Goal: Navigation & Orientation: Find specific page/section

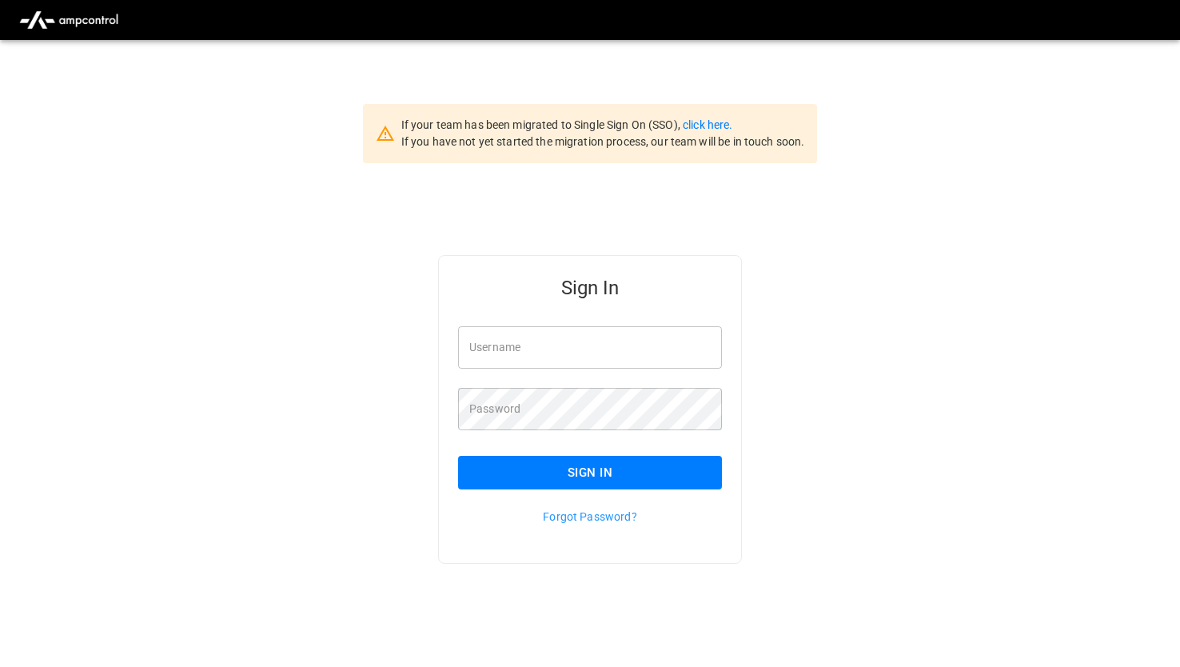
type input "*******"
click at [542, 459] on button "Sign In" at bounding box center [590, 473] width 264 height 34
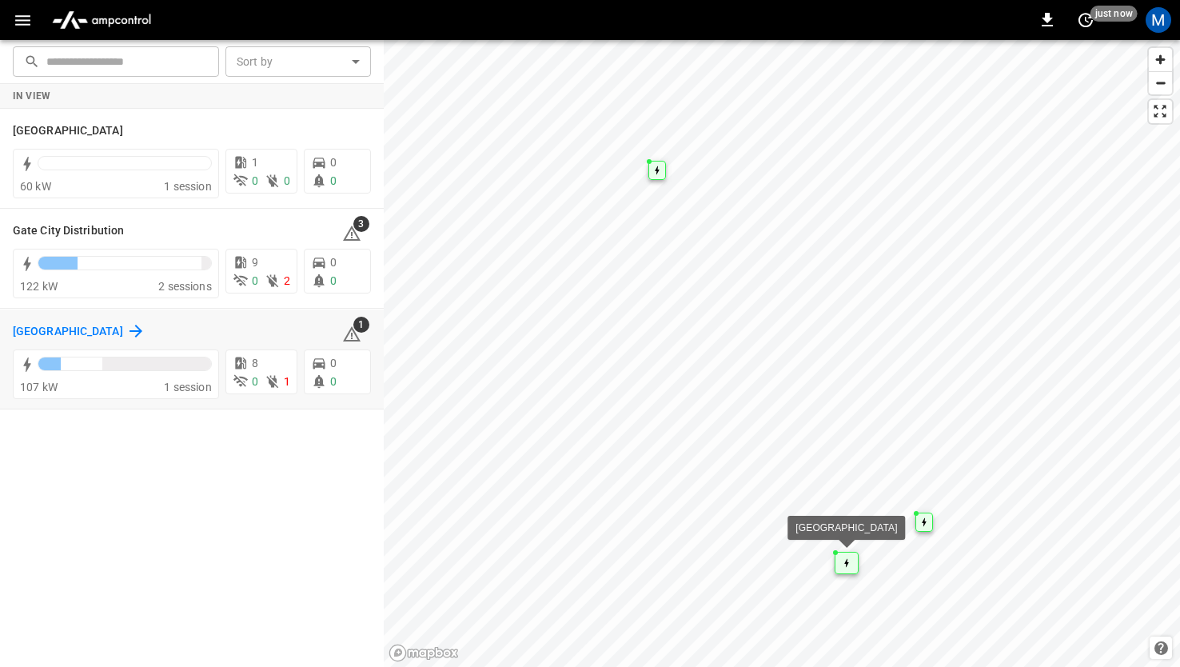
click at [130, 326] on icon at bounding box center [136, 331] width 13 height 13
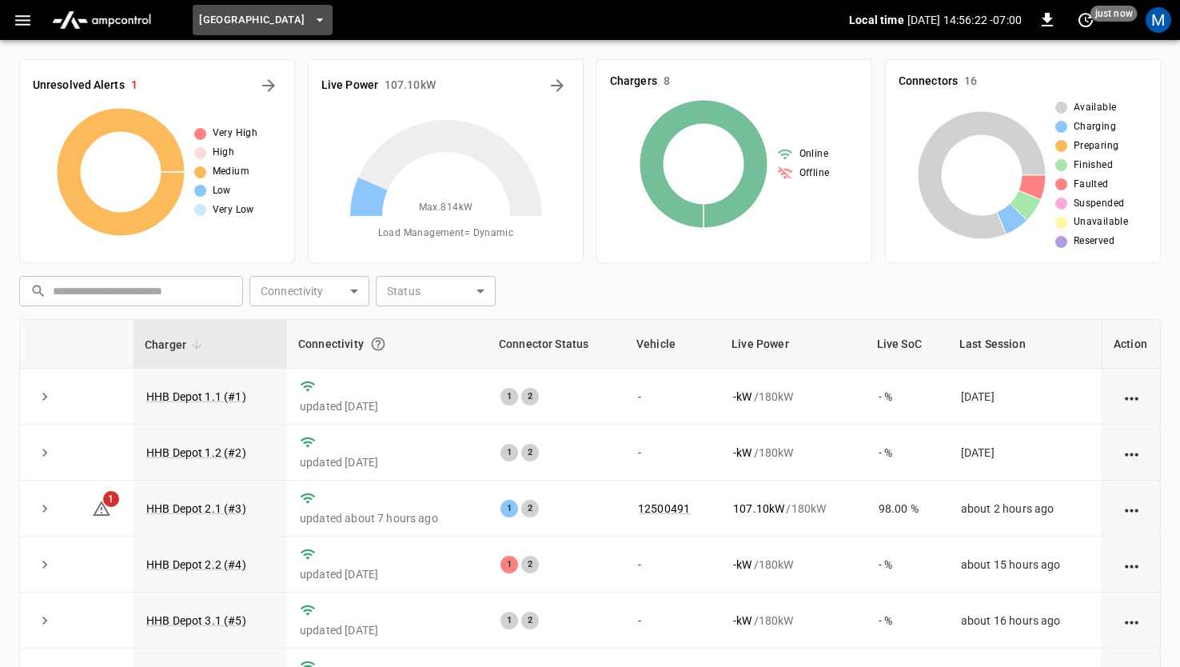
click at [225, 5] on button "Huntington Beach" at bounding box center [262, 20] width 139 height 31
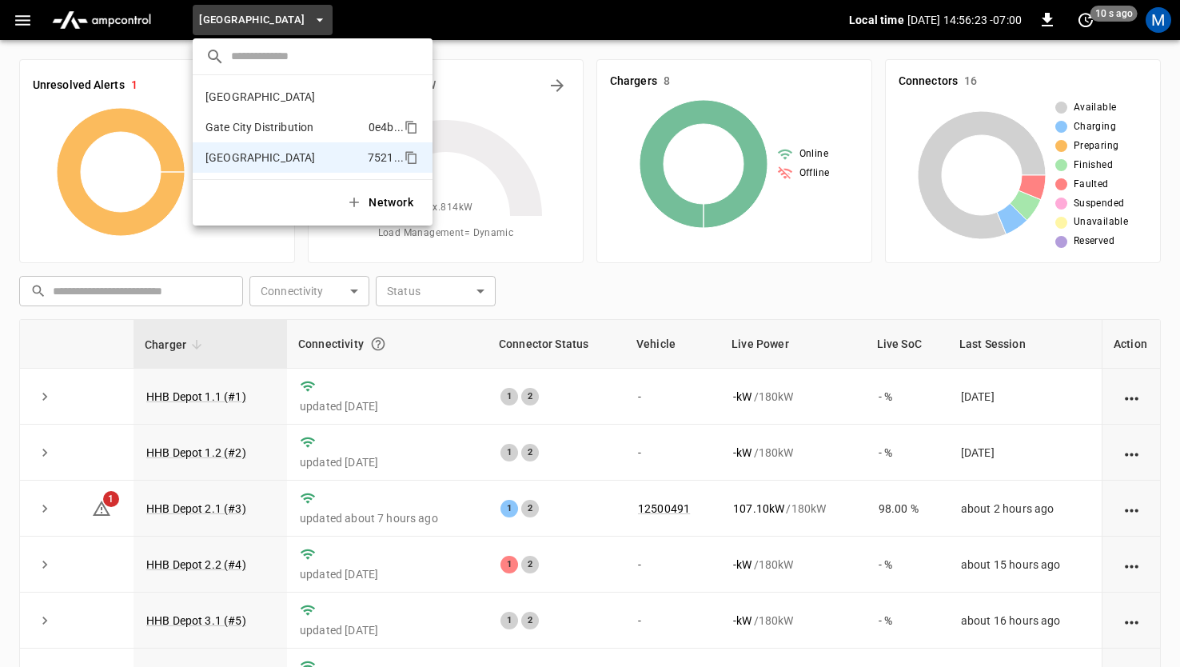
click at [239, 115] on li "Gate City Distribution 0e4b ..." at bounding box center [313, 127] width 240 height 30
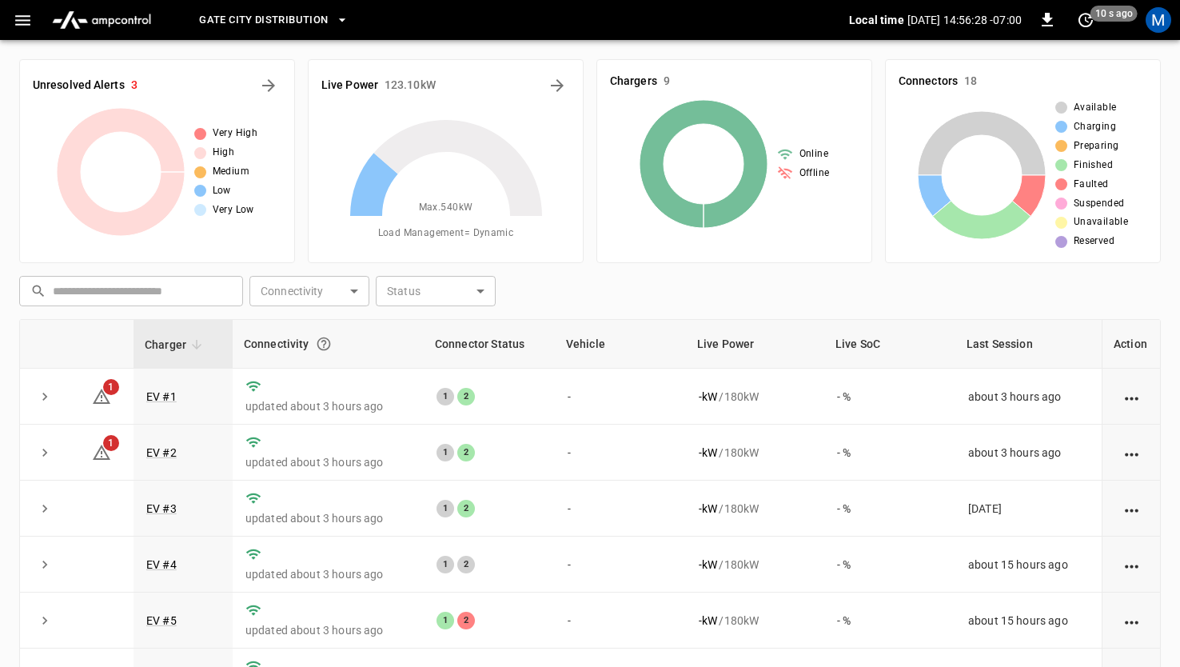
click at [271, 26] on span "Gate City Distribution" at bounding box center [263, 20] width 129 height 18
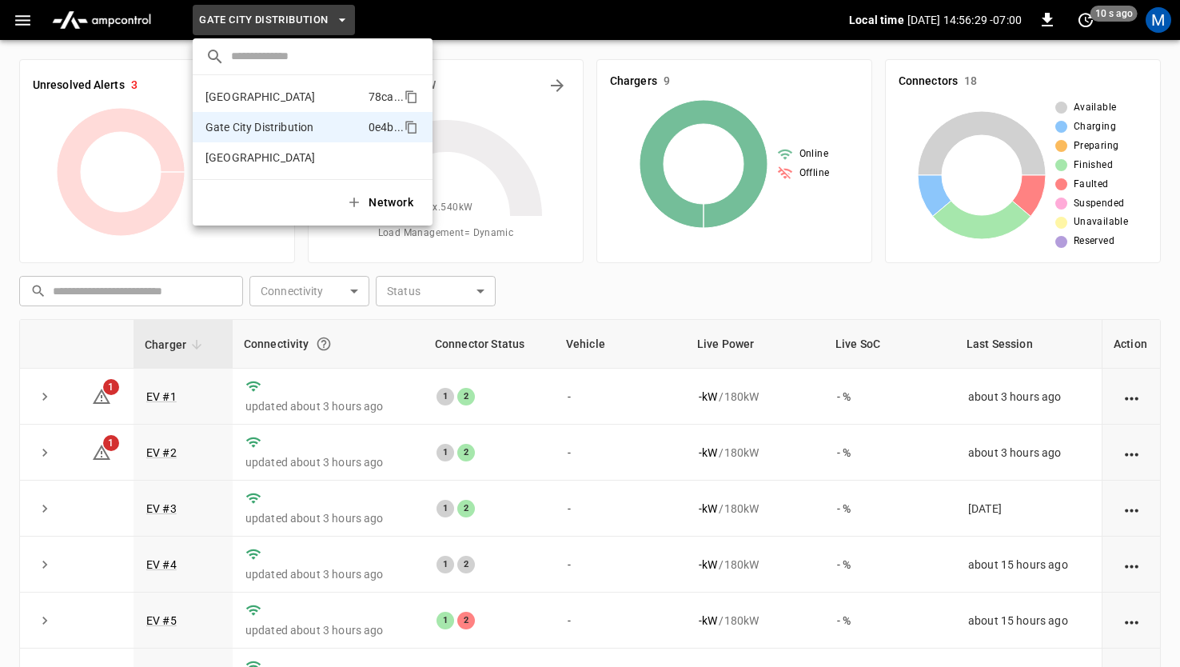
click at [237, 95] on p "Fresno" at bounding box center [284, 97] width 157 height 16
